Goal: Task Accomplishment & Management: Use online tool/utility

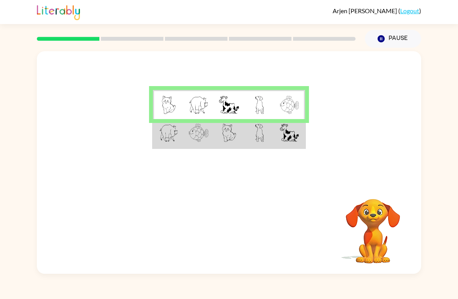
click at [131, 33] on div at bounding box center [196, 38] width 328 height 27
click at [165, 134] on img at bounding box center [168, 133] width 19 height 18
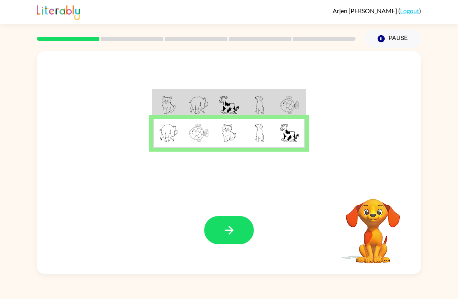
click at [225, 235] on icon "button" at bounding box center [229, 231] width 14 height 14
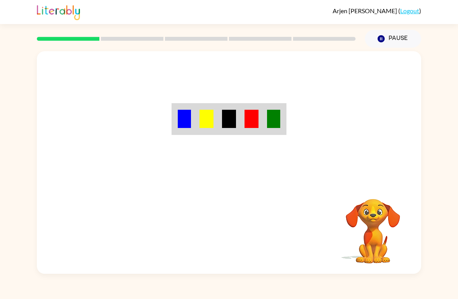
click at [2, 133] on div "Your browser must support playing .mp4 files to use Literably. Please try using…" at bounding box center [229, 161] width 458 height 226
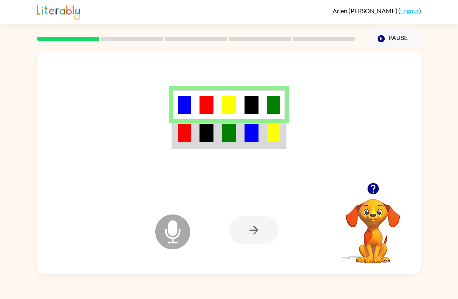
click at [194, 142] on td at bounding box center [184, 133] width 23 height 29
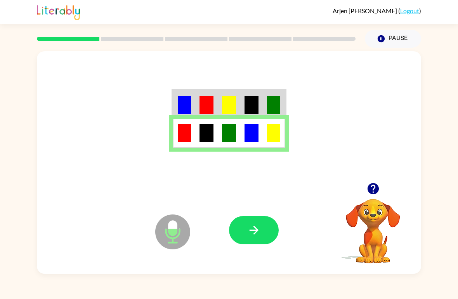
click at [265, 227] on button "button" at bounding box center [254, 230] width 50 height 28
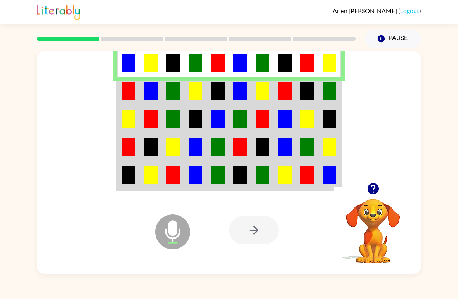
click at [132, 89] on img at bounding box center [128, 91] width 13 height 18
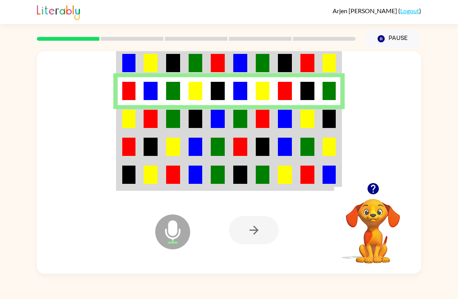
click at [130, 122] on img at bounding box center [128, 119] width 13 height 18
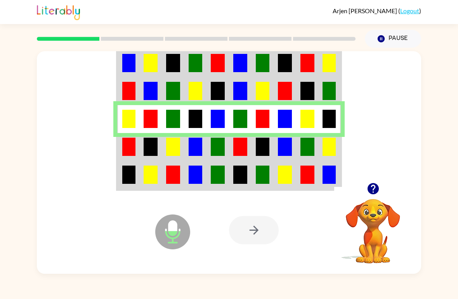
click at [132, 144] on img at bounding box center [128, 147] width 13 height 18
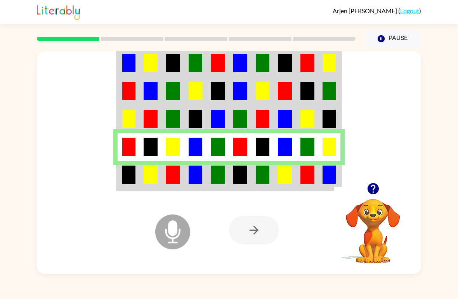
click at [129, 177] on img at bounding box center [128, 175] width 13 height 18
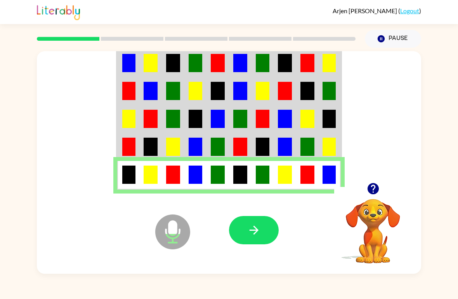
click at [254, 233] on icon "button" at bounding box center [254, 231] width 14 height 14
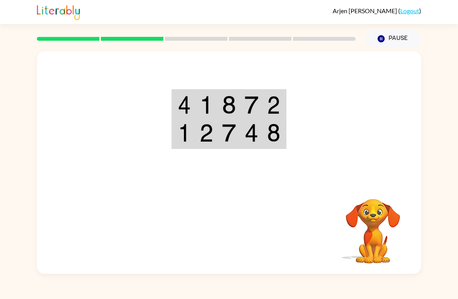
click at [36, 181] on div "Your browser must support playing .mp4 files to use Literably. Please try using…" at bounding box center [229, 161] width 458 height 226
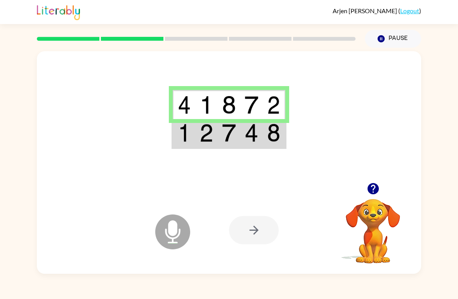
click at [195, 138] on td at bounding box center [206, 133] width 23 height 29
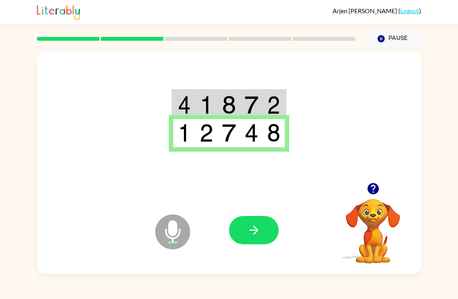
click at [252, 234] on icon "button" at bounding box center [254, 231] width 14 height 14
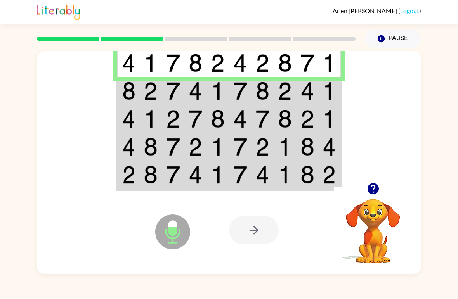
click at [135, 59] on td at bounding box center [128, 62] width 23 height 29
click at [139, 99] on td at bounding box center [128, 91] width 23 height 28
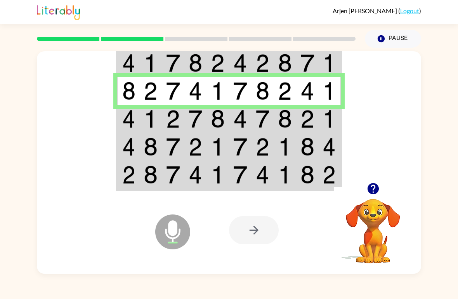
click at [126, 121] on img at bounding box center [128, 119] width 13 height 18
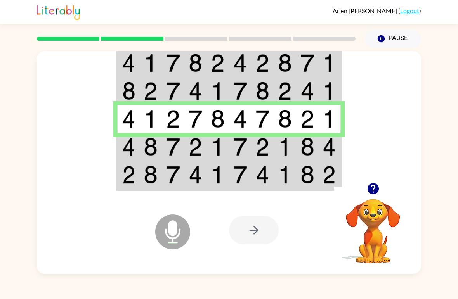
click at [135, 148] on td at bounding box center [128, 147] width 23 height 28
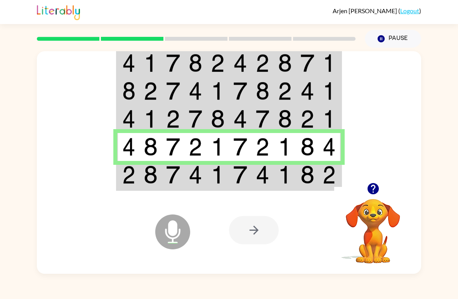
click at [133, 178] on img at bounding box center [128, 175] width 13 height 18
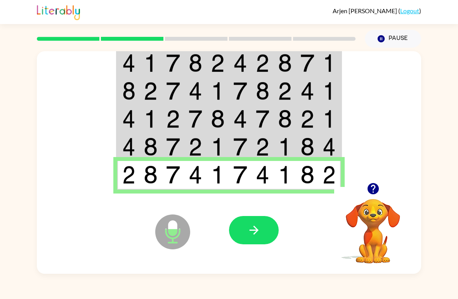
click at [257, 233] on icon "button" at bounding box center [254, 231] width 14 height 14
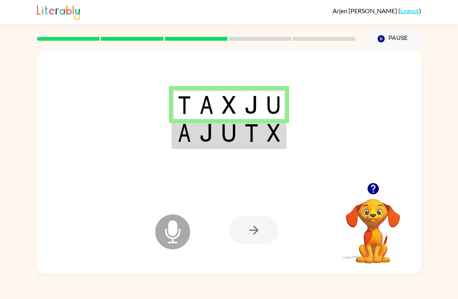
click at [184, 136] on img at bounding box center [184, 133] width 13 height 18
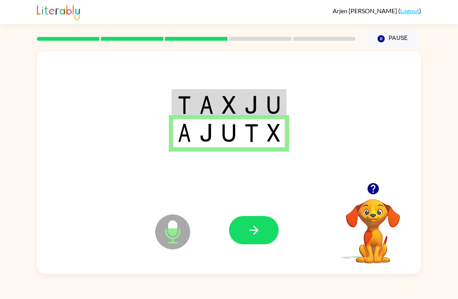
click at [247, 236] on icon "button" at bounding box center [254, 231] width 14 height 14
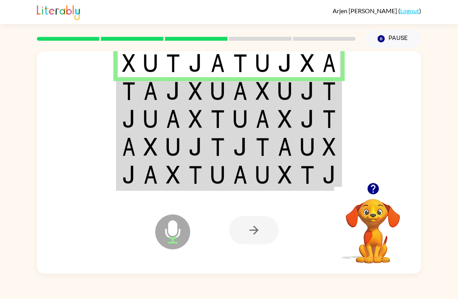
click at [139, 98] on td at bounding box center [128, 91] width 23 height 28
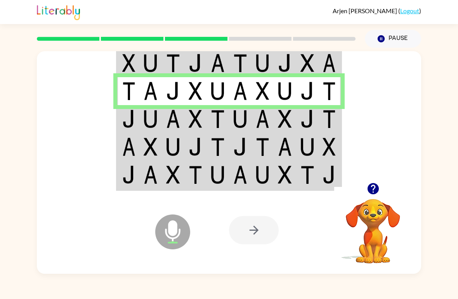
click at [135, 118] on img at bounding box center [128, 119] width 13 height 18
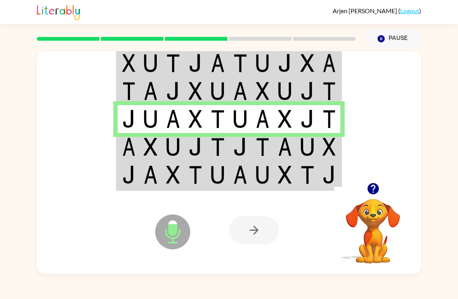
click at [131, 154] on img at bounding box center [128, 147] width 13 height 18
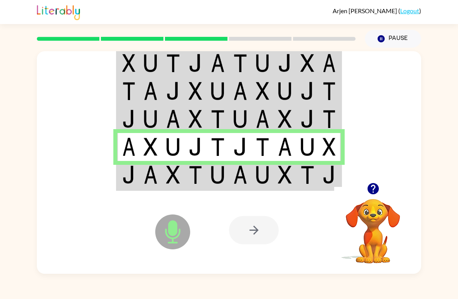
click at [138, 179] on td at bounding box center [128, 175] width 23 height 29
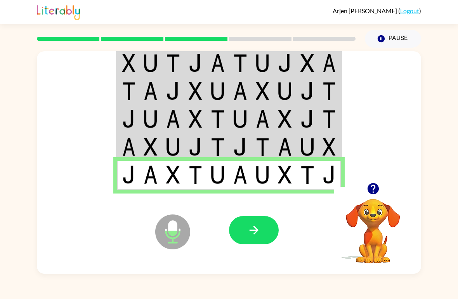
click at [244, 224] on button "button" at bounding box center [254, 230] width 50 height 28
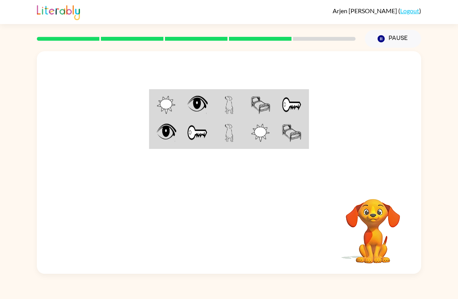
click at [170, 113] on img at bounding box center [166, 105] width 19 height 18
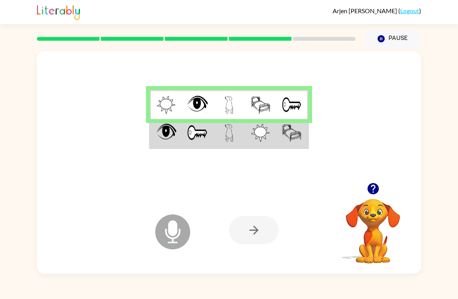
click at [162, 143] on td at bounding box center [165, 133] width 31 height 29
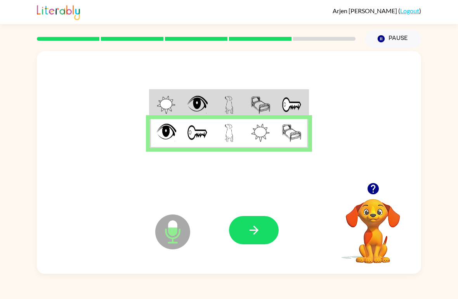
click at [254, 236] on icon "button" at bounding box center [254, 231] width 14 height 14
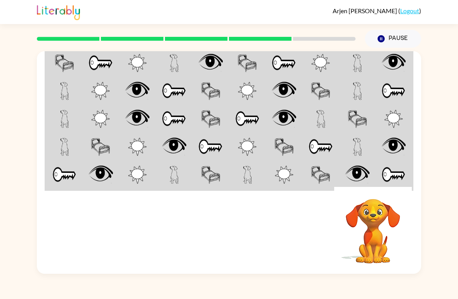
click at [75, 62] on td at bounding box center [64, 62] width 37 height 29
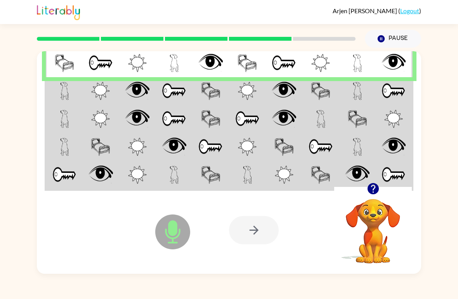
click at [68, 74] on td at bounding box center [64, 62] width 37 height 29
click at [61, 91] on img at bounding box center [64, 91] width 9 height 18
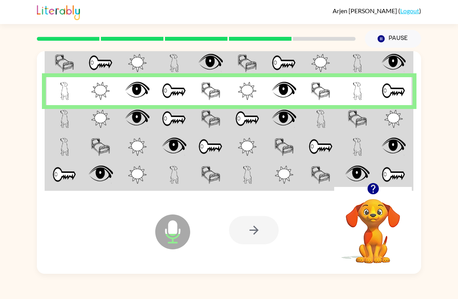
click at [61, 120] on img at bounding box center [64, 119] width 9 height 18
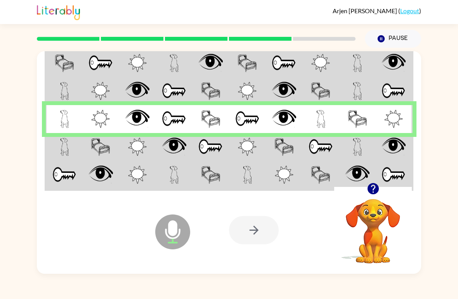
click at [66, 147] on img at bounding box center [64, 147] width 9 height 18
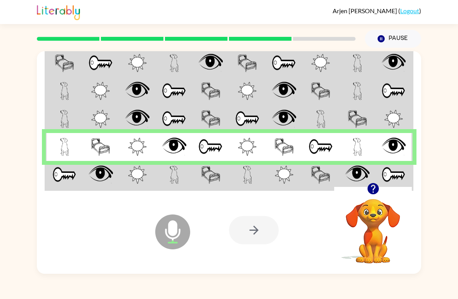
click at [61, 167] on img at bounding box center [64, 175] width 24 height 18
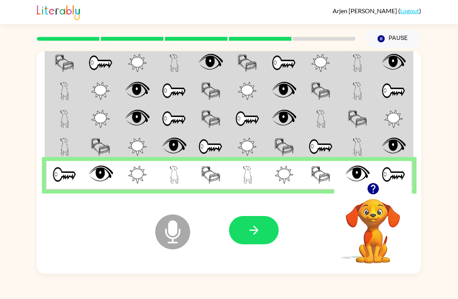
click at [243, 236] on button "button" at bounding box center [254, 230] width 50 height 28
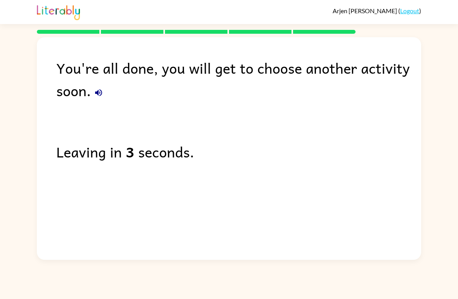
click at [19, 129] on div "You're all done, you will get to choose another activity soon. Leaving in 3 sec…" at bounding box center [229, 147] width 458 height 226
